Goal: Information Seeking & Learning: Learn about a topic

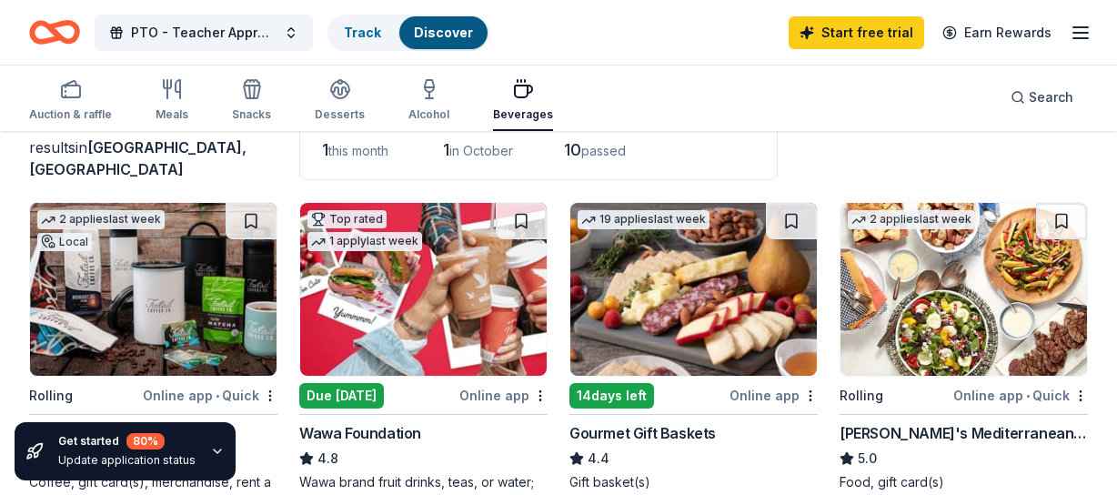
scroll to position [133, 0]
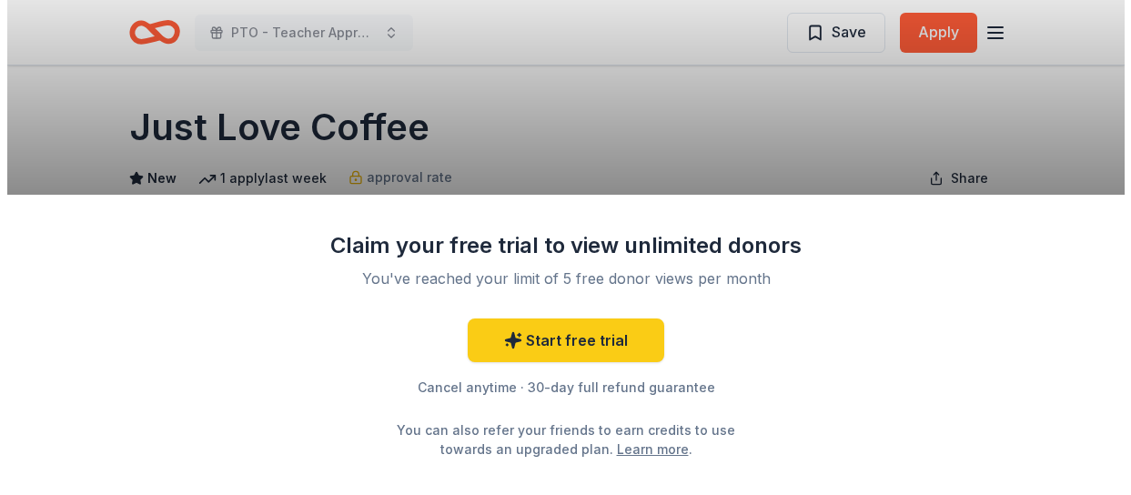
scroll to position [182, 0]
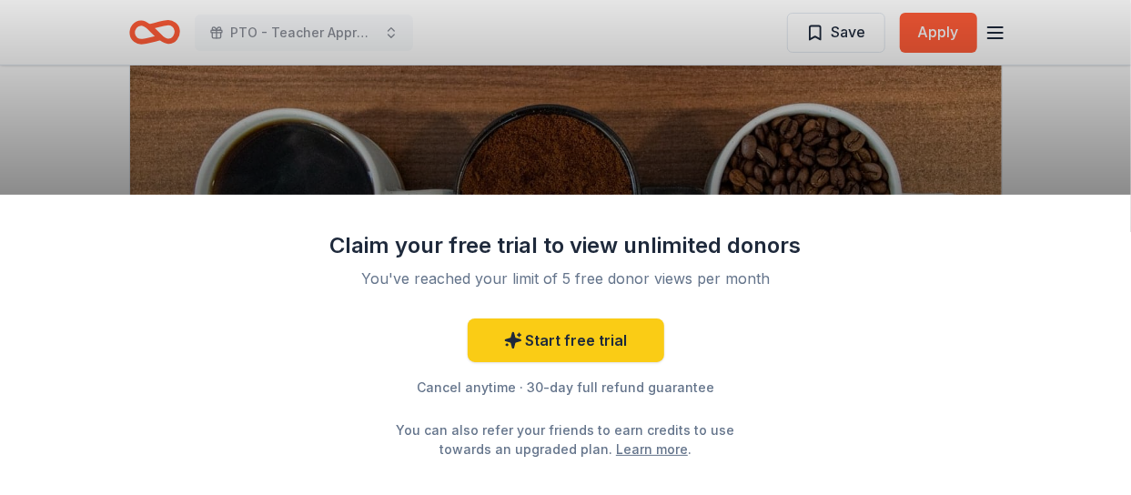
click at [1037, 145] on div "Claim your free trial to view unlimited donors You've reached your limit of 5 f…" at bounding box center [565, 247] width 1131 height 495
